Goal: Register for event/course

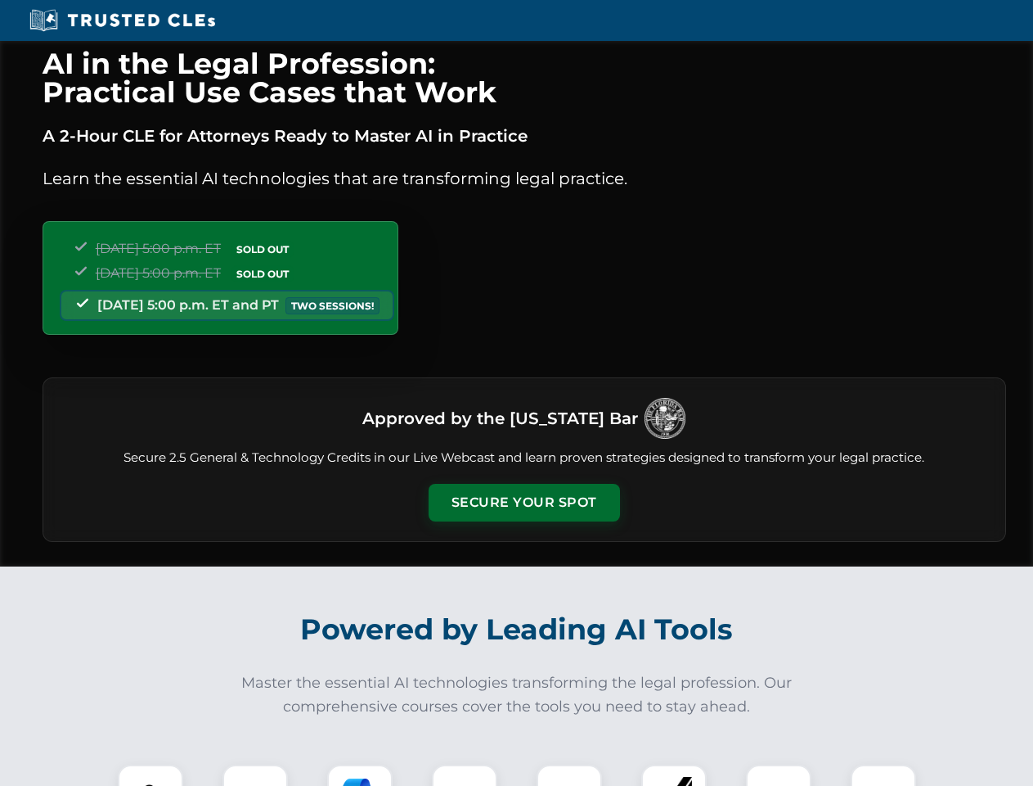
click at [524, 502] on button "Secure Your Spot" at bounding box center [524, 503] width 191 height 38
click at [151, 775] on img at bounding box center [150, 796] width 47 height 47
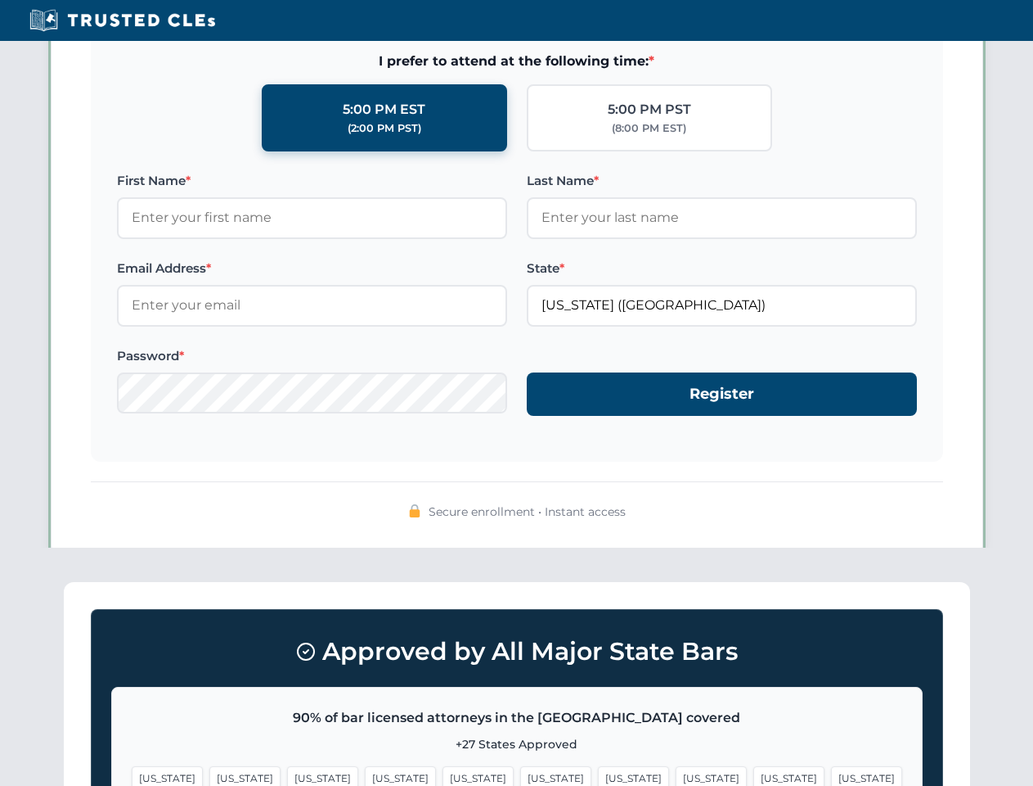
click at [598, 775] on span "[US_STATE]" at bounding box center [633, 778] width 71 height 24
click at [754, 775] on span "[US_STATE]" at bounding box center [789, 778] width 71 height 24
